Goal: Entertainment & Leisure: Browse casually

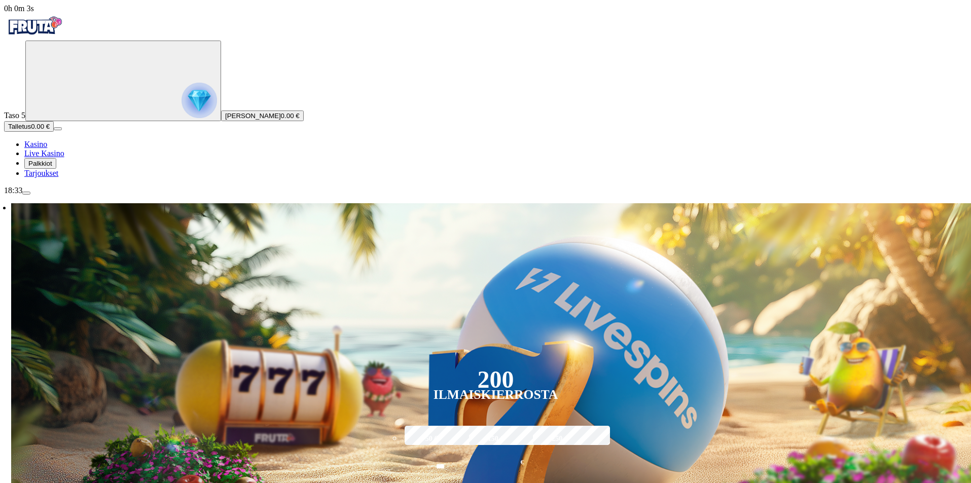
click at [58, 178] on link "Tarjoukset" at bounding box center [41, 173] width 34 height 9
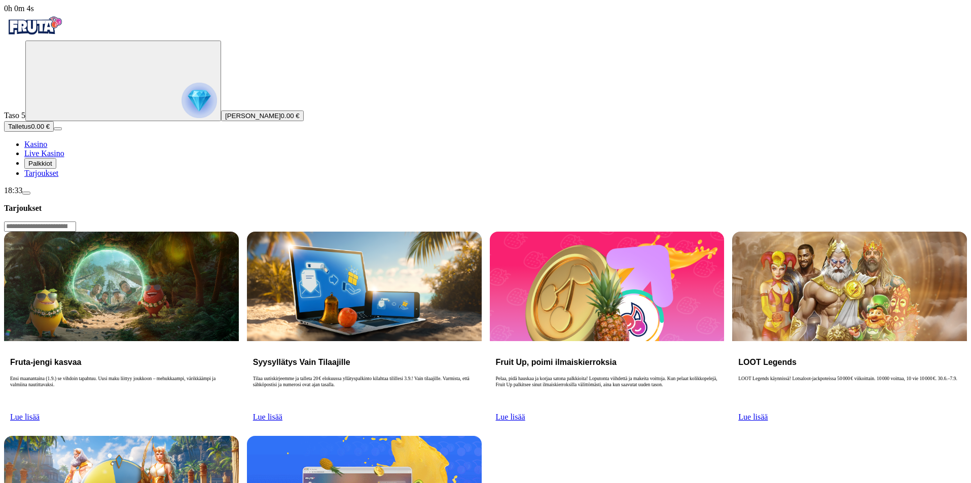
click at [52, 167] on span "Palkkiot" at bounding box center [40, 164] width 24 height 8
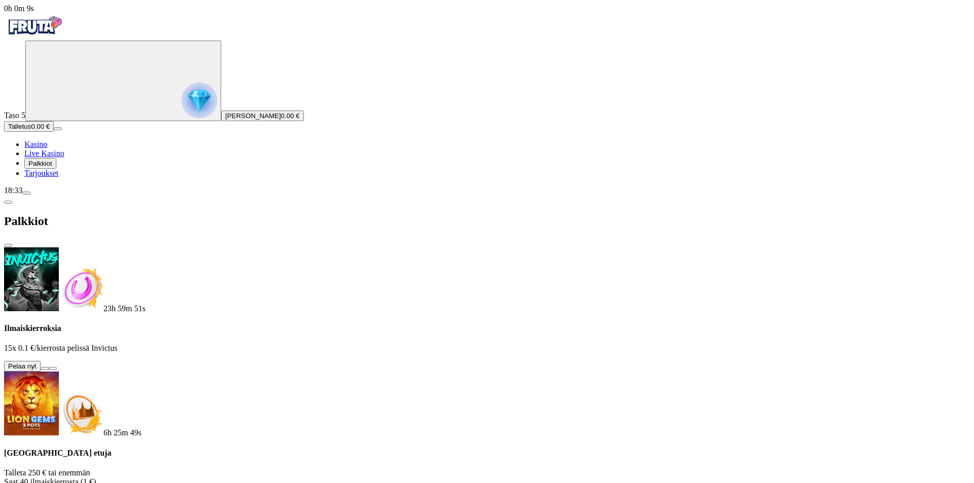
click at [49, 367] on button at bounding box center [45, 368] width 8 height 3
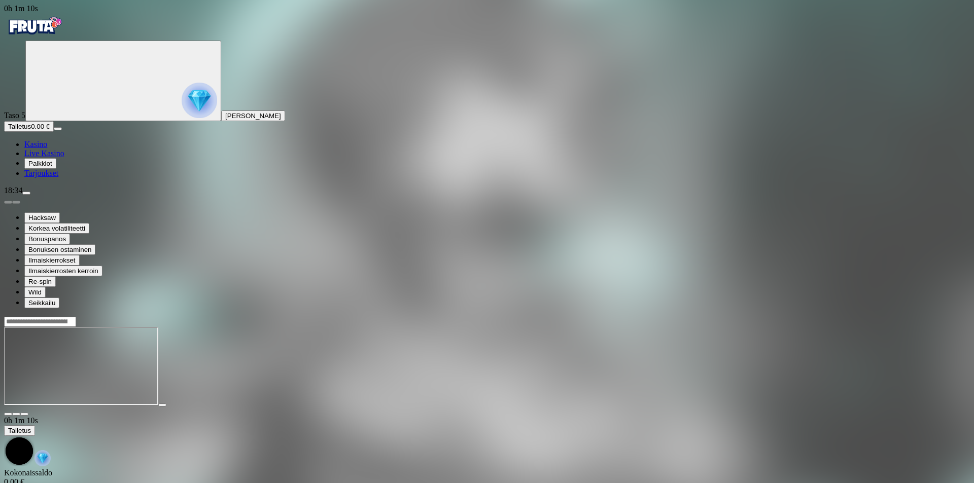
click at [58, 178] on span "Tarjoukset" at bounding box center [41, 173] width 34 height 9
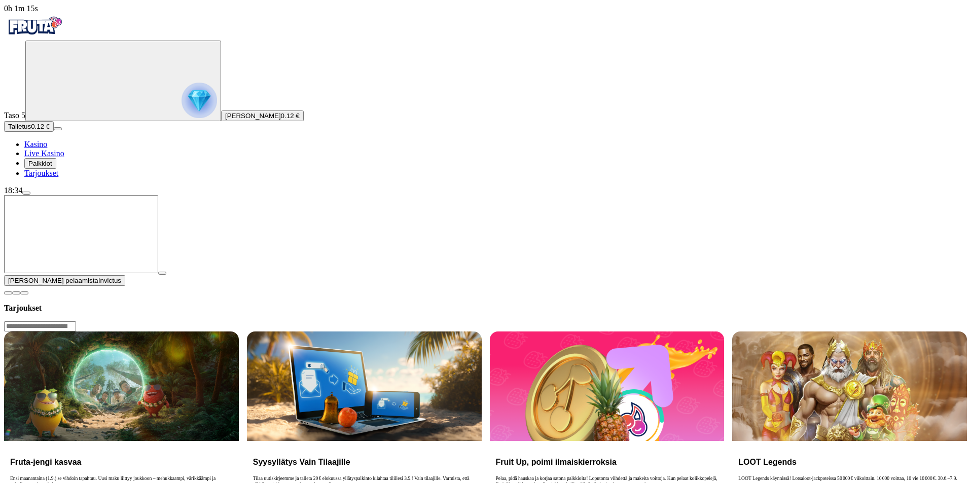
click at [50, 158] on span "Live Kasino" at bounding box center [44, 153] width 40 height 9
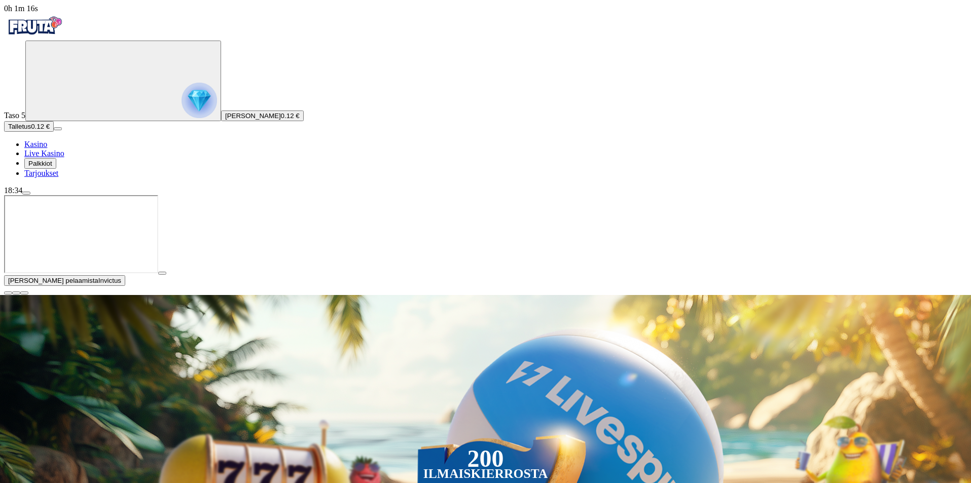
click at [52, 167] on span "Palkkiot" at bounding box center [40, 164] width 24 height 8
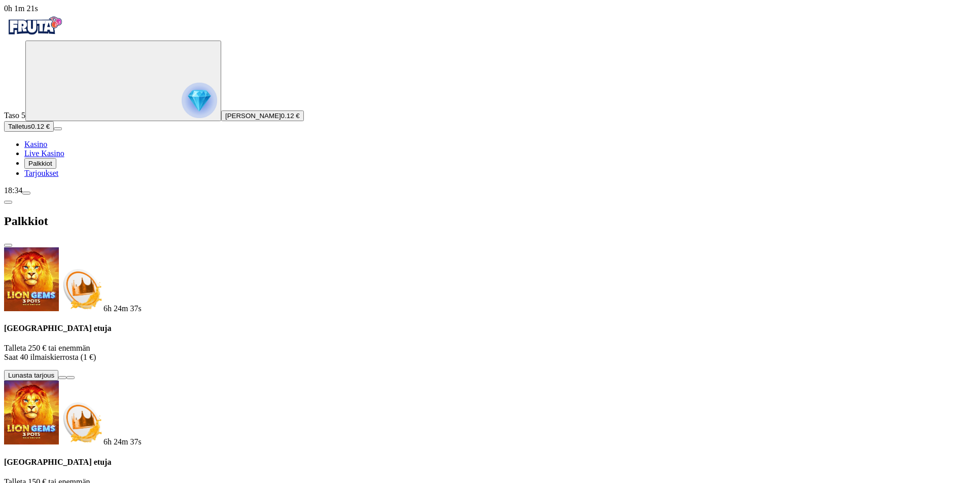
click at [47, 149] on span "Kasino" at bounding box center [35, 144] width 23 height 9
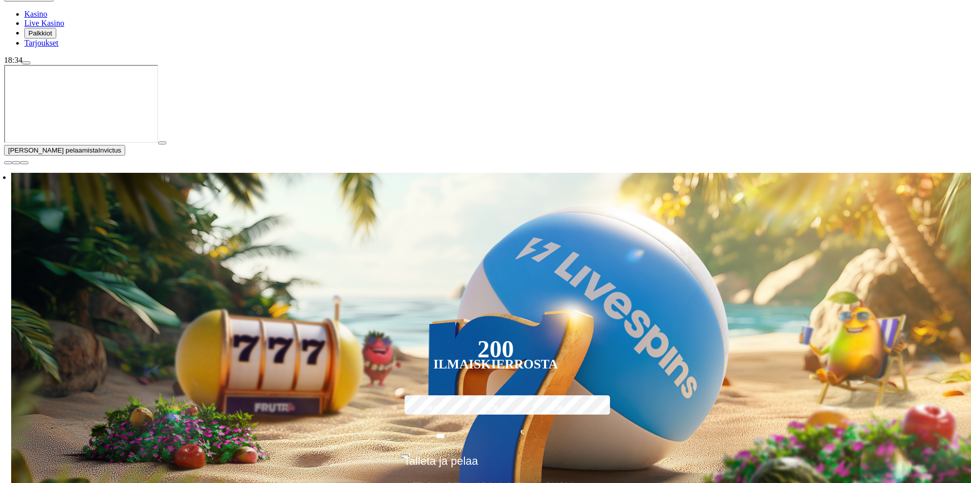
scroll to position [101, 0]
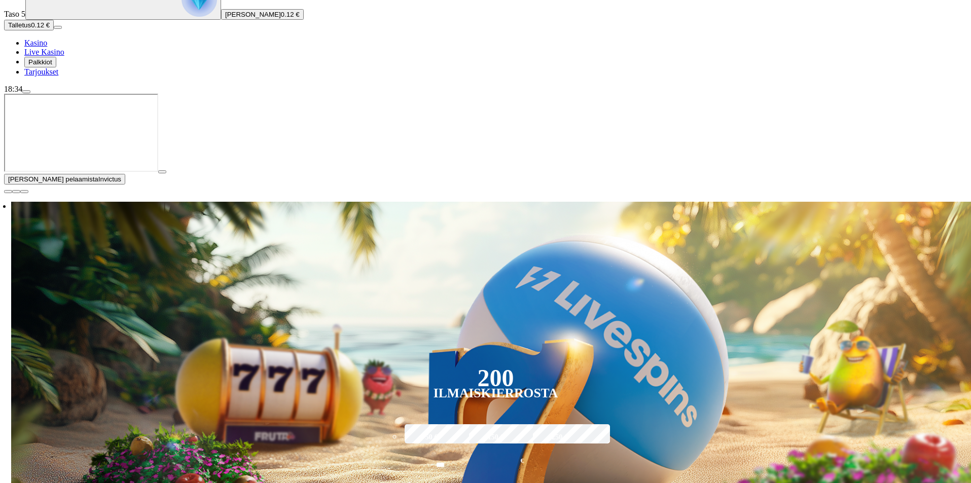
type input "**********"
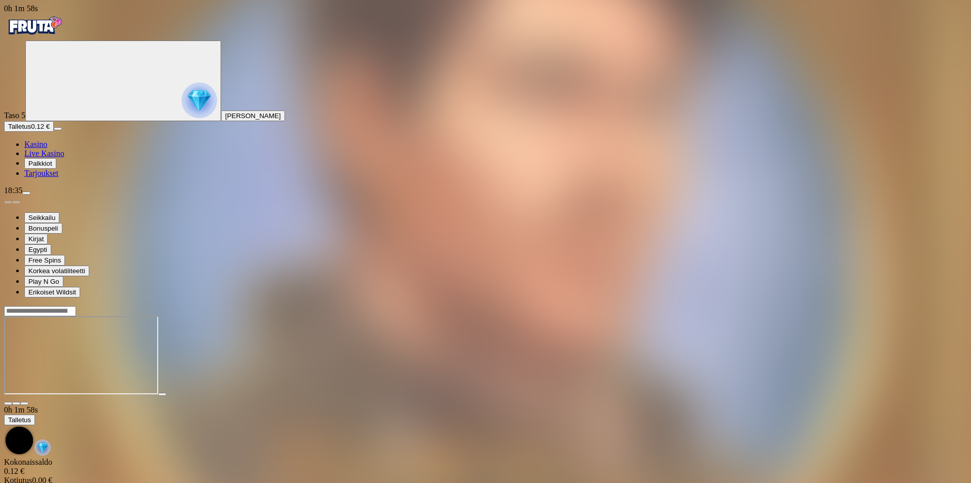
click at [65, 36] on img "Primary" at bounding box center [34, 25] width 61 height 25
